Goal: Submit feedback/report problem

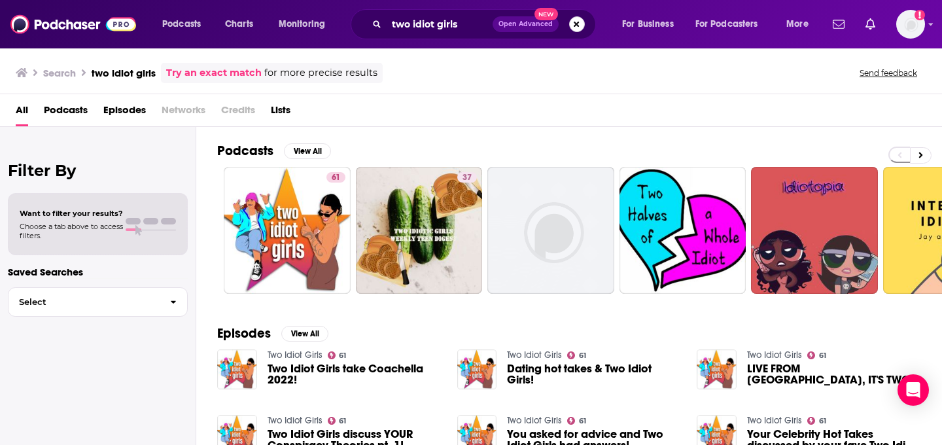
click at [570, 26] on button "Search podcasts, credits, & more..." at bounding box center [577, 24] width 16 height 16
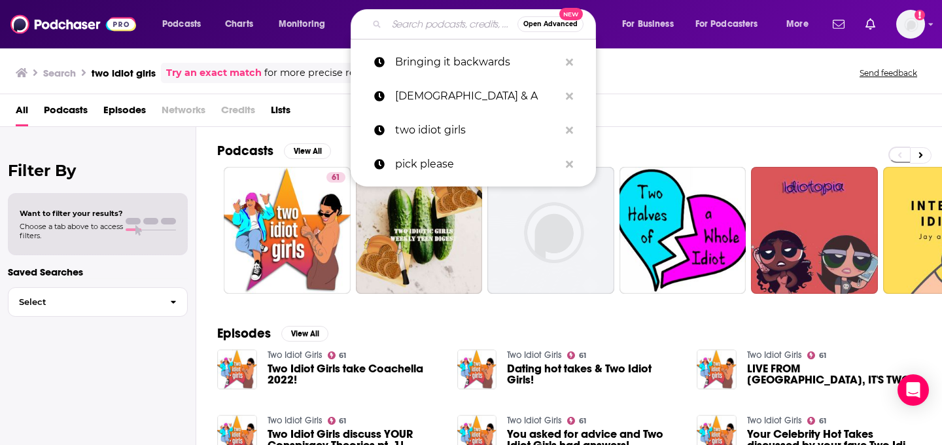
paste input "anothergayhorrorpod"
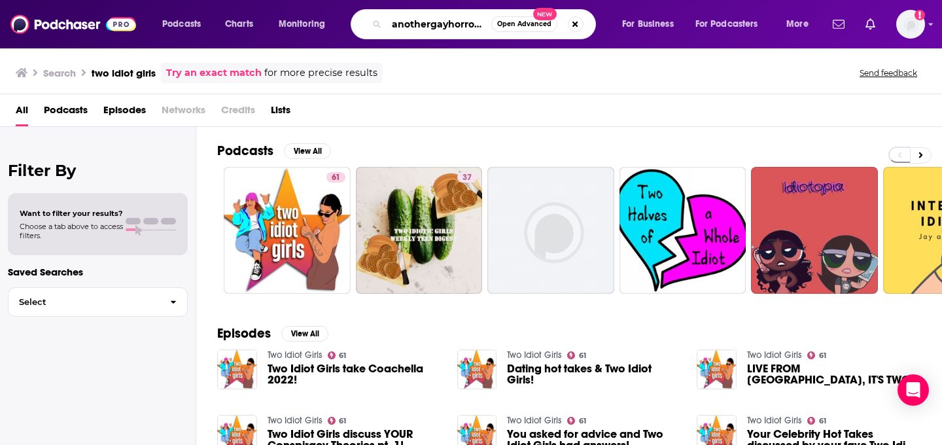
scroll to position [0, 11]
click at [395, 26] on input "anothergayhorrorpod" at bounding box center [439, 24] width 105 height 21
click at [430, 24] on input "ananothergayhorrorpod" at bounding box center [439, 24] width 105 height 21
click at [449, 28] on input "ananother gayhorrorpod" at bounding box center [439, 24] width 105 height 21
click at [482, 24] on input "ananother [DEMOGRAPHIC_DATA] horrorpod" at bounding box center [439, 24] width 105 height 21
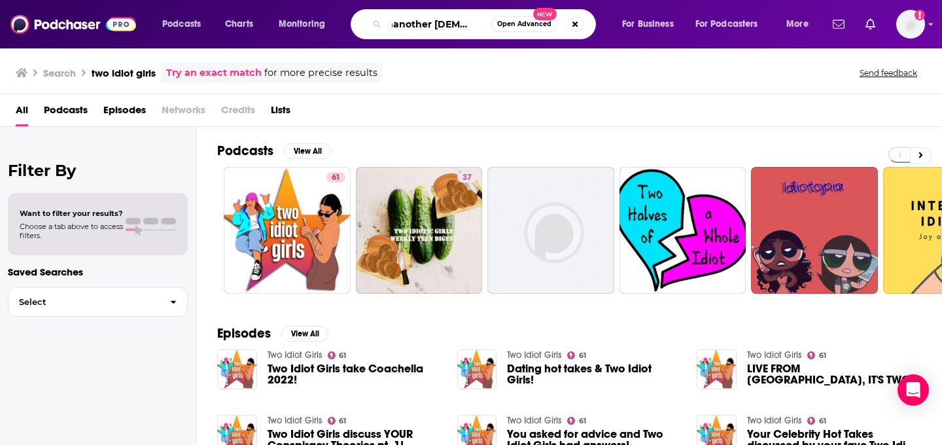
scroll to position [0, 13]
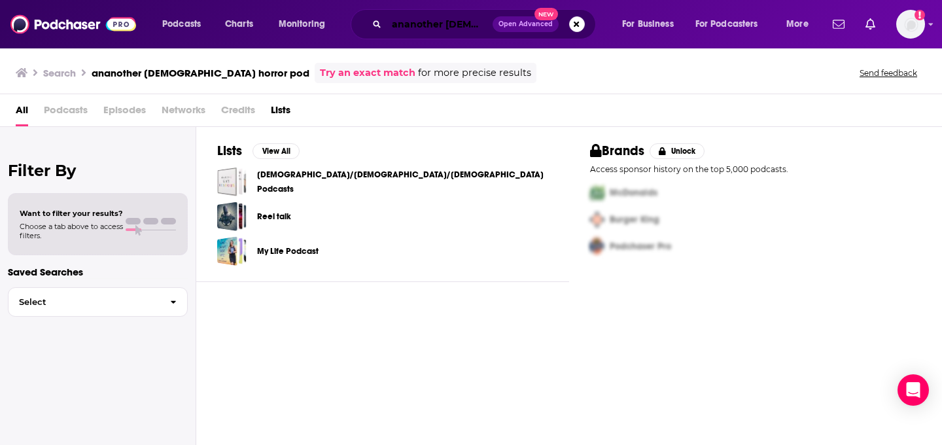
click at [404, 22] on input "ananother [DEMOGRAPHIC_DATA] horror pod" at bounding box center [440, 24] width 106 height 21
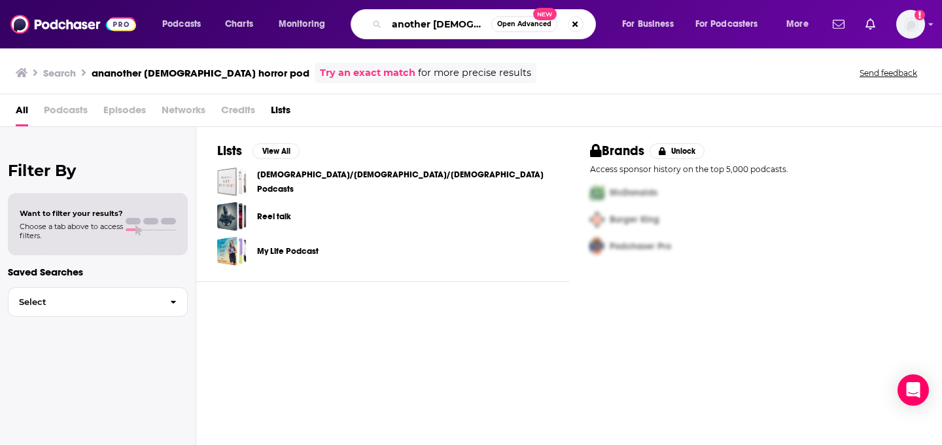
type input "another [DEMOGRAPHIC_DATA] horror pod"
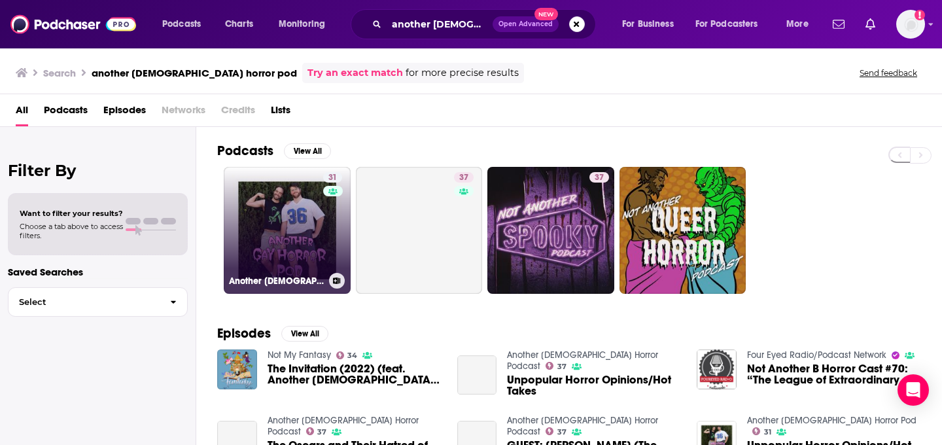
click at [290, 253] on link "31 Another [DEMOGRAPHIC_DATA] Horror Pod" at bounding box center [287, 230] width 127 height 127
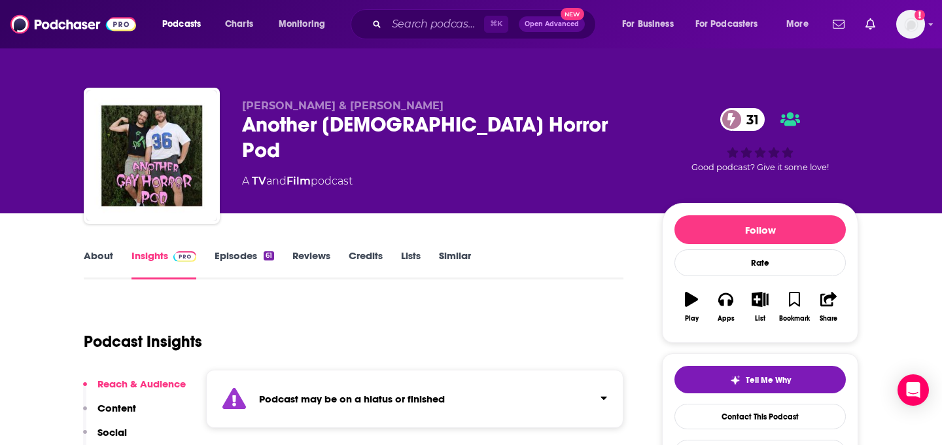
scroll to position [171, 0]
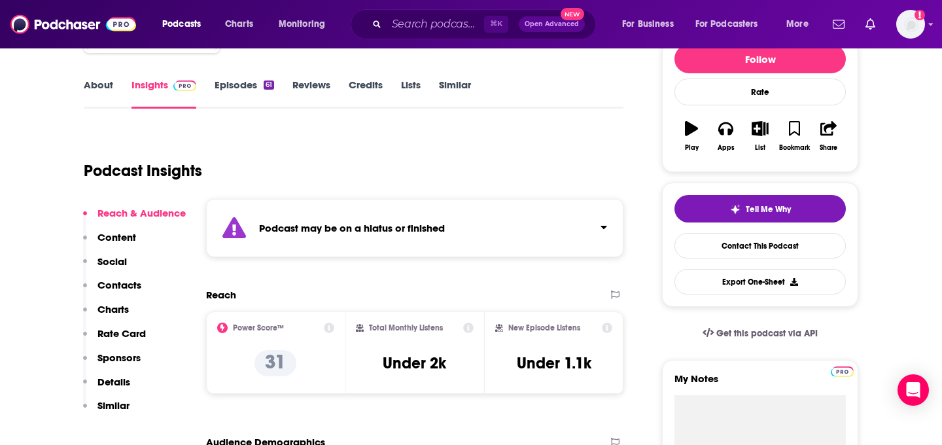
click at [290, 253] on div "Podcast may be on a hiatus or finished" at bounding box center [414, 228] width 417 height 58
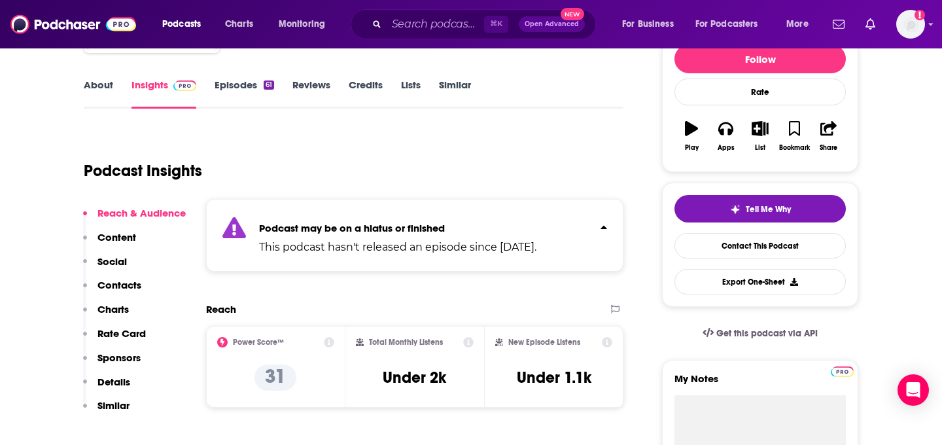
click at [290, 253] on p "This podcast hasn't released an episode since [DATE]." at bounding box center [397, 247] width 277 height 16
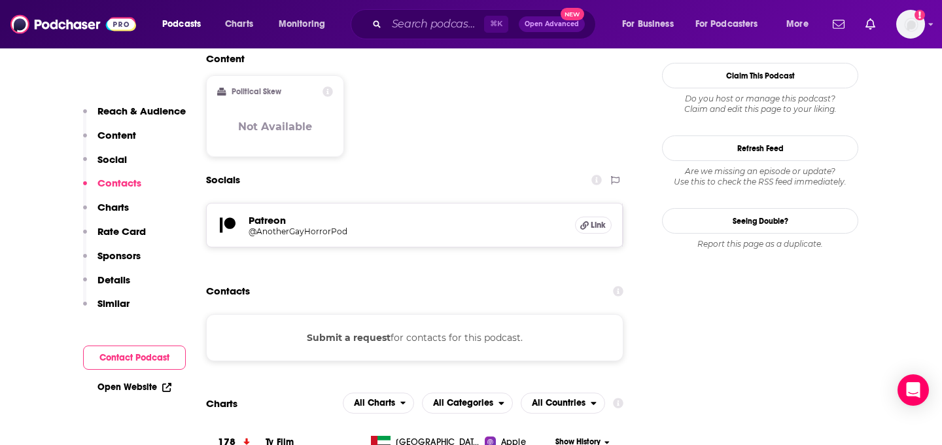
scroll to position [1095, 0]
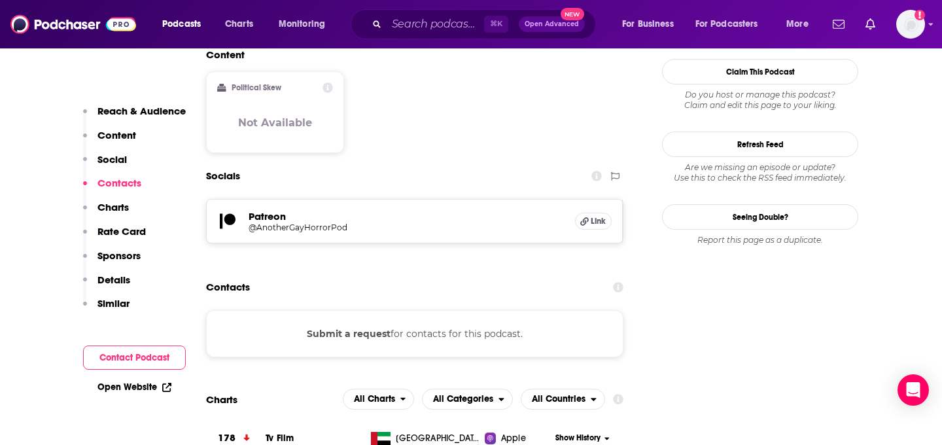
click at [381, 326] on button "Submit a request" at bounding box center [349, 333] width 84 height 14
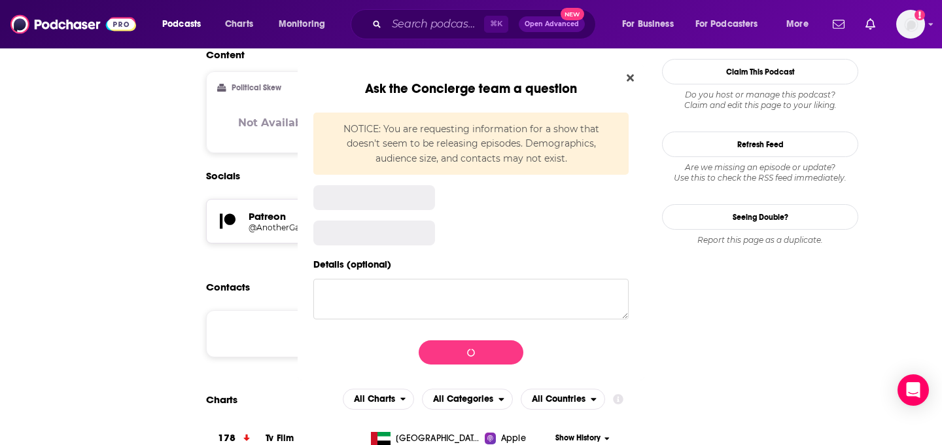
scroll to position [0, 0]
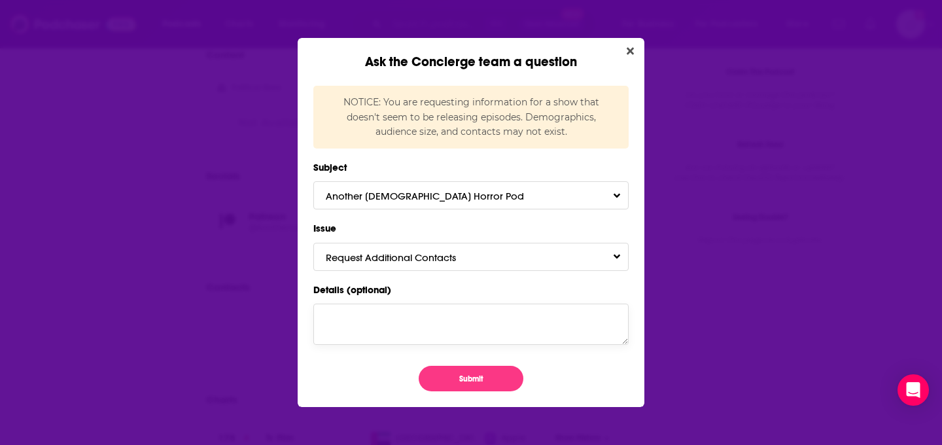
click at [447, 312] on textarea "Details (optional)" at bounding box center [470, 324] width 315 height 41
click at [467, 382] on button "Submit" at bounding box center [471, 379] width 105 height 26
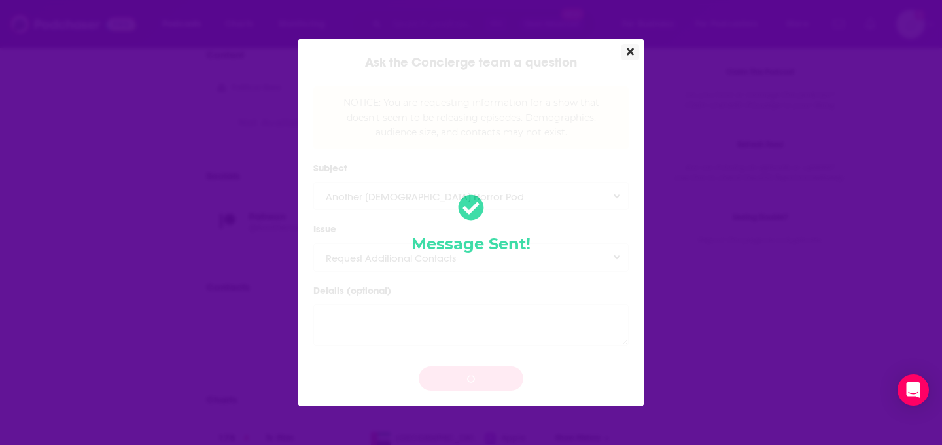
click at [629, 52] on icon "Close" at bounding box center [630, 51] width 7 height 10
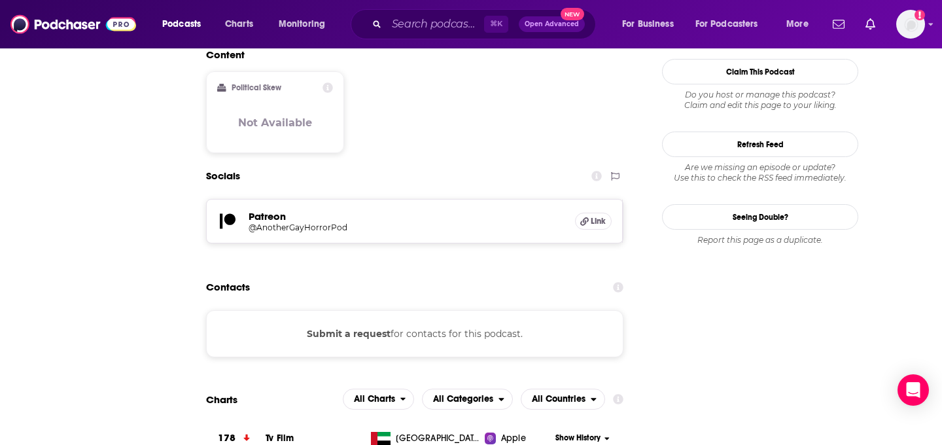
scroll to position [1095, 0]
